Goal: Information Seeking & Learning: Learn about a topic

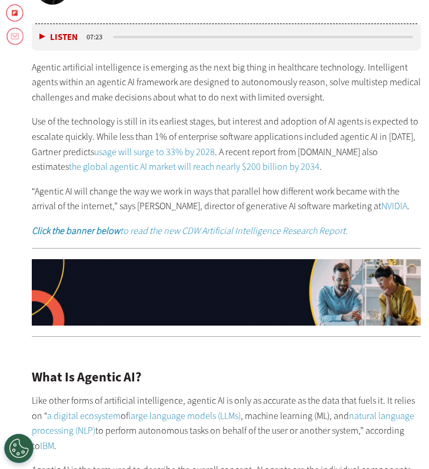
drag, startPoint x: 99, startPoint y: 139, endPoint x: 239, endPoint y: 164, distance: 142.8
click at [239, 164] on p "Use of the technology is still in its earliest stages, but interest and adoptio…" at bounding box center [226, 144] width 389 height 60
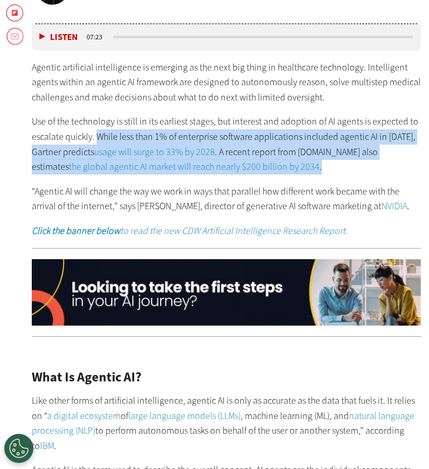
drag, startPoint x: 285, startPoint y: 162, endPoint x: 97, endPoint y: 141, distance: 188.8
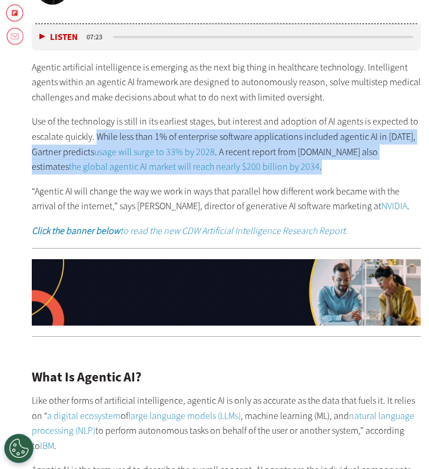
click at [97, 141] on p "Use of the technology is still in its earliest stages, but interest and adoptio…" at bounding box center [226, 144] width 389 height 60
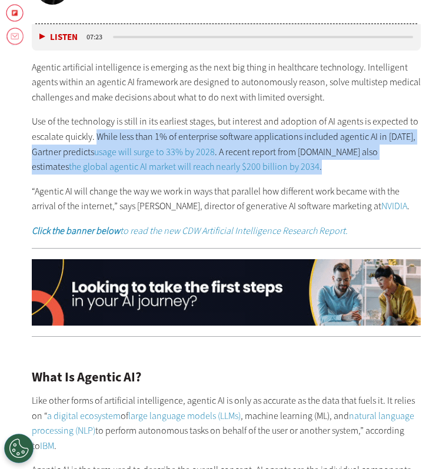
copy p "While less than 1% of enterprise software applications included agentic AI in […"
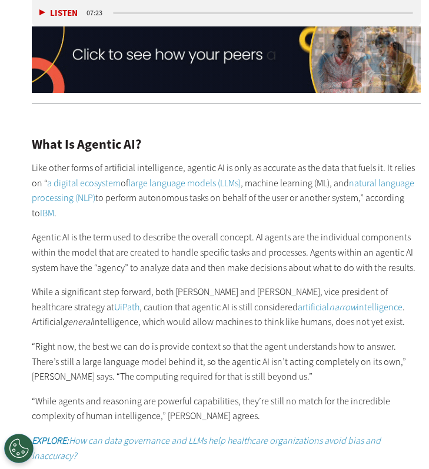
scroll to position [905, 0]
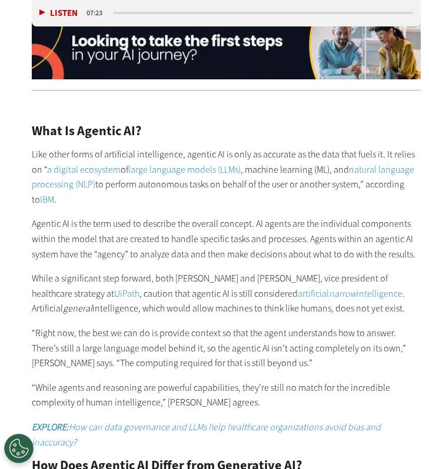
click at [329, 297] on em "narrow" at bounding box center [343, 294] width 28 height 12
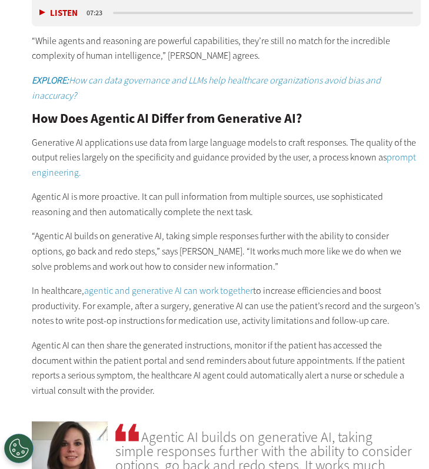
scroll to position [1252, 0]
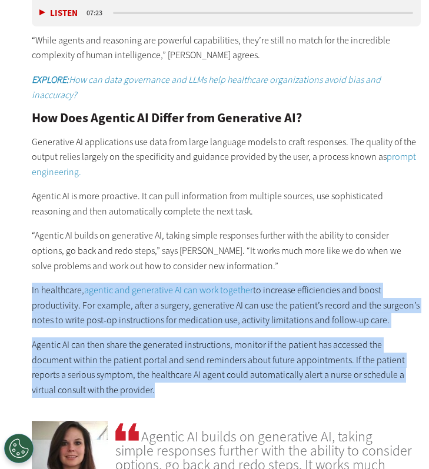
drag, startPoint x: 144, startPoint y: 382, endPoint x: 28, endPoint y: 296, distance: 144.5
copy div "In healthcare, agentic and generative AI can work together to increase efficien…"
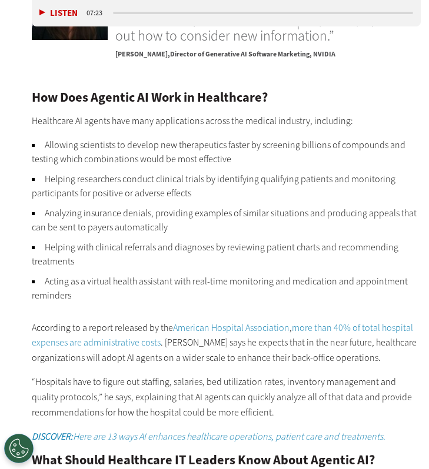
scroll to position [1718, 0]
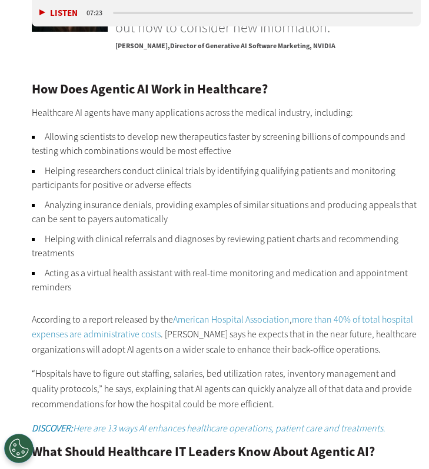
click at [205, 315] on link "American Hospital Association" at bounding box center [231, 319] width 116 height 12
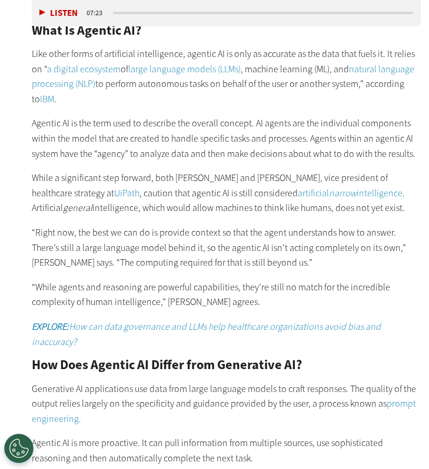
scroll to position [1013, 0]
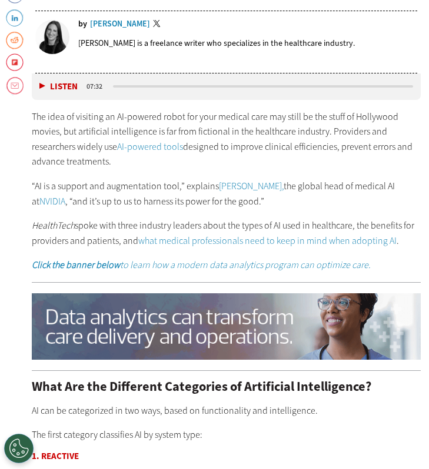
scroll to position [612, 0]
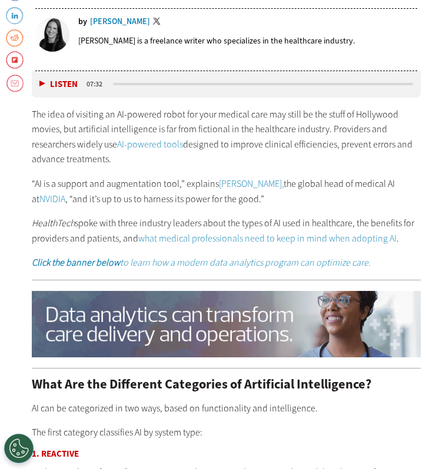
click at [121, 240] on p "HealthTech spoke with three industry leaders about the types of AI used in heal…" at bounding box center [226, 231] width 389 height 30
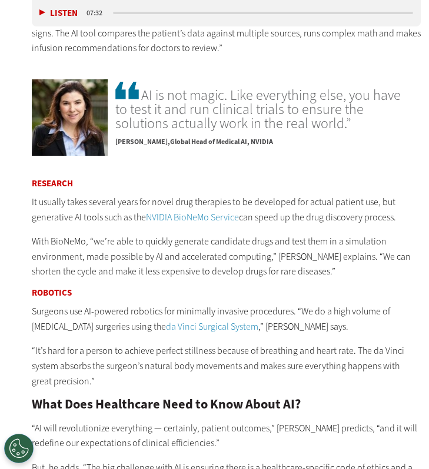
scroll to position [2163, 0]
